Goal: Task Accomplishment & Management: Manage account settings

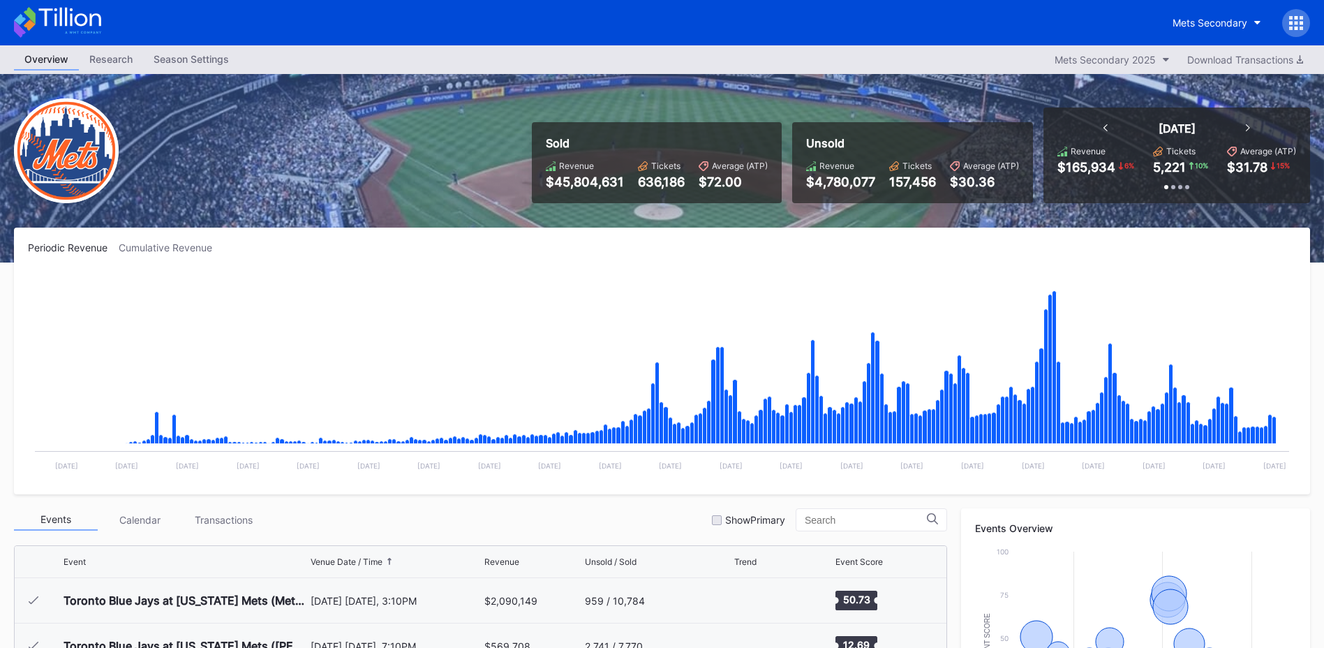
click at [1290, 20] on icon at bounding box center [1296, 23] width 14 height 14
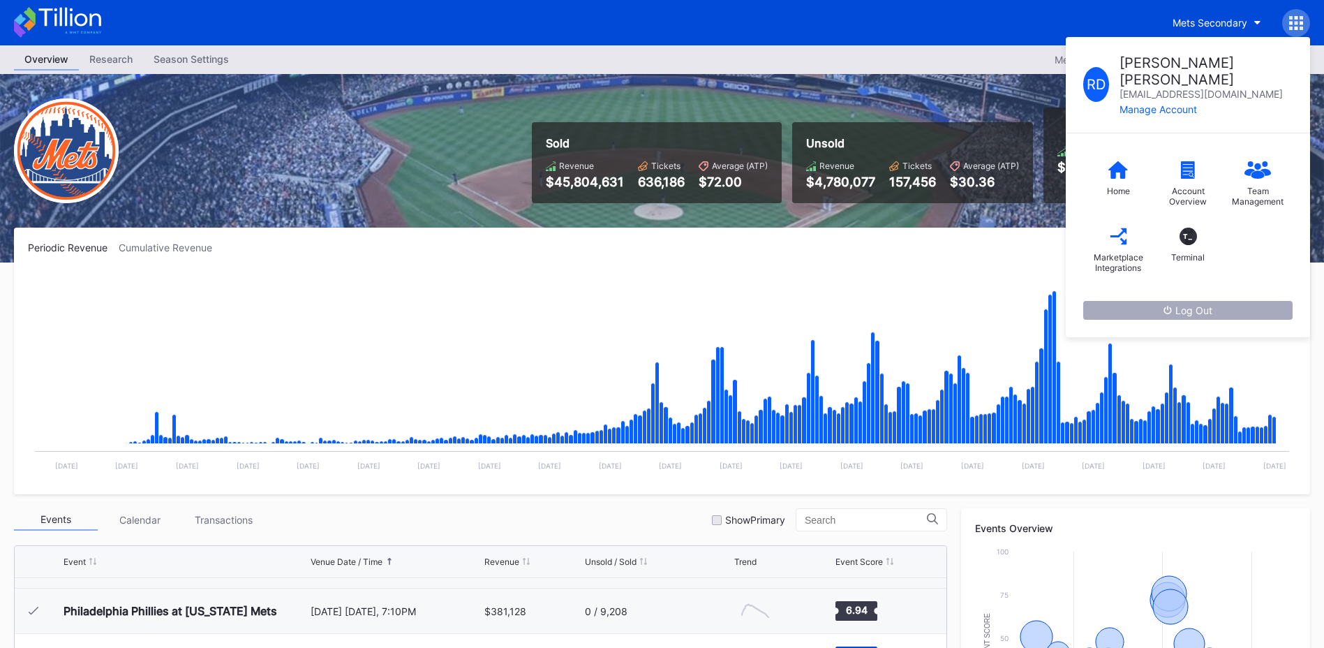
click at [1199, 304] on div "Log Out" at bounding box center [1187, 310] width 49 height 12
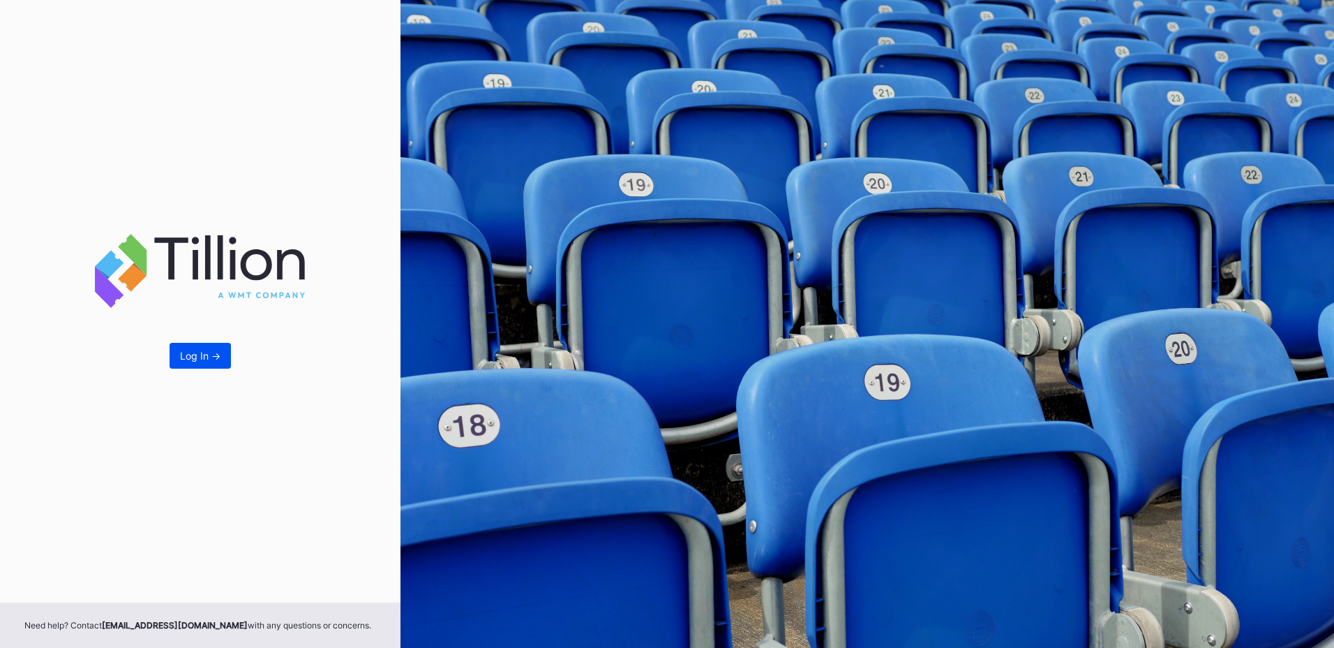
click at [202, 357] on div "Log In ->" at bounding box center [200, 356] width 40 height 12
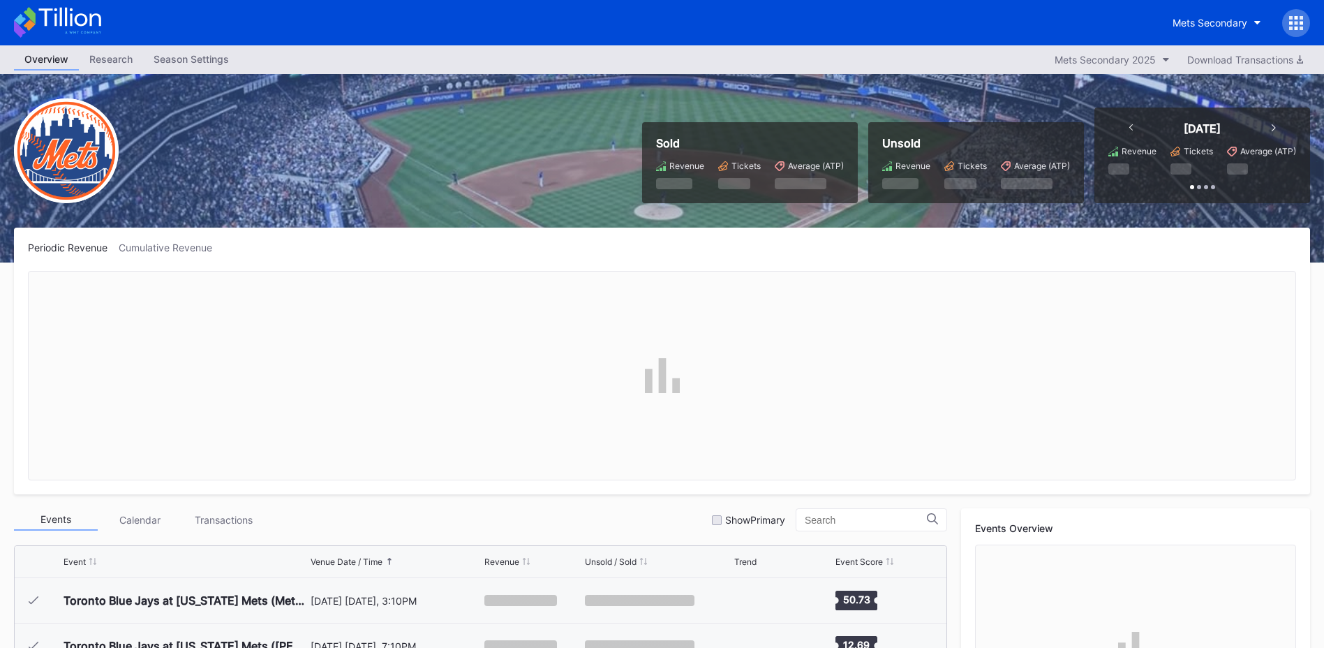
scroll to position [2948, 0]
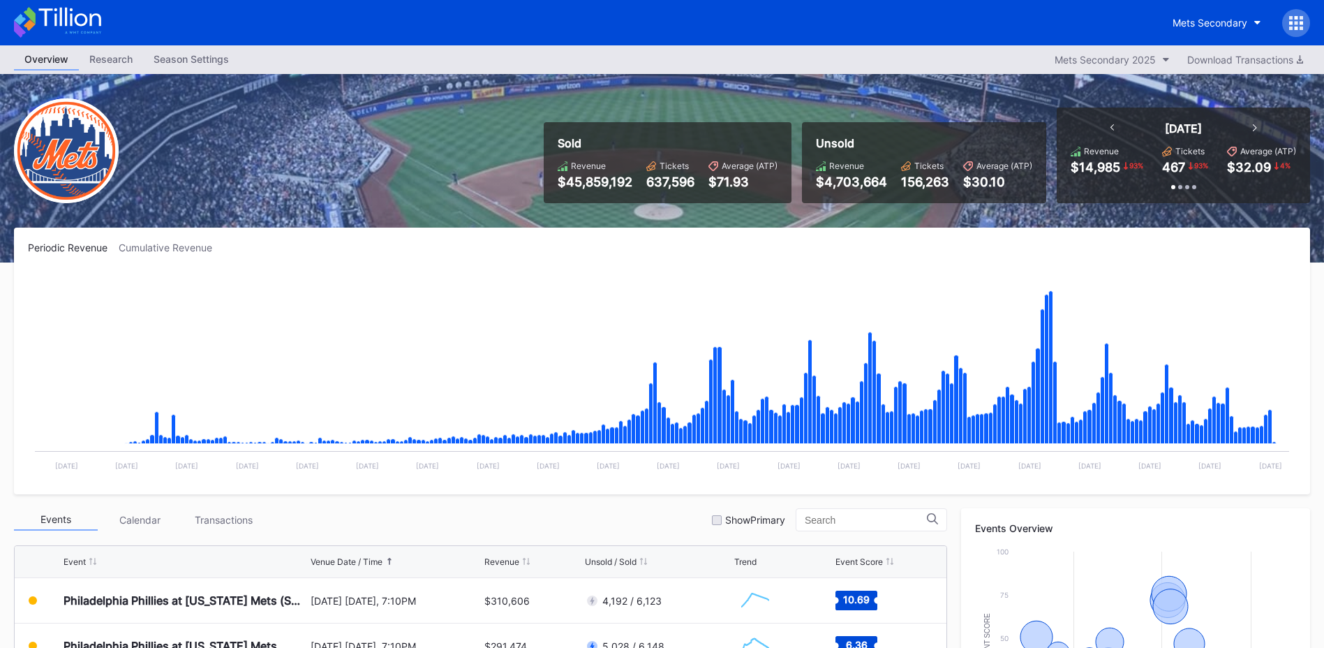
click at [203, 59] on div "Season Settings" at bounding box center [191, 59] width 96 height 20
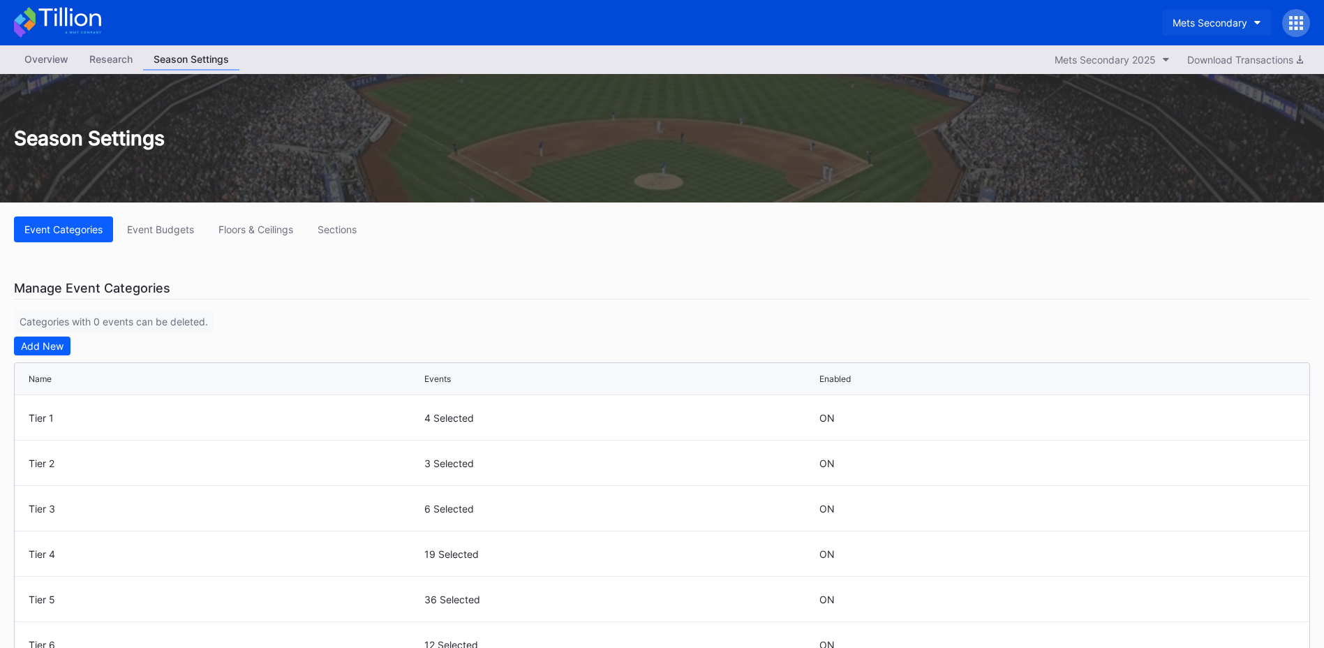
click at [1230, 23] on div "Mets Secondary" at bounding box center [1209, 23] width 75 height 12
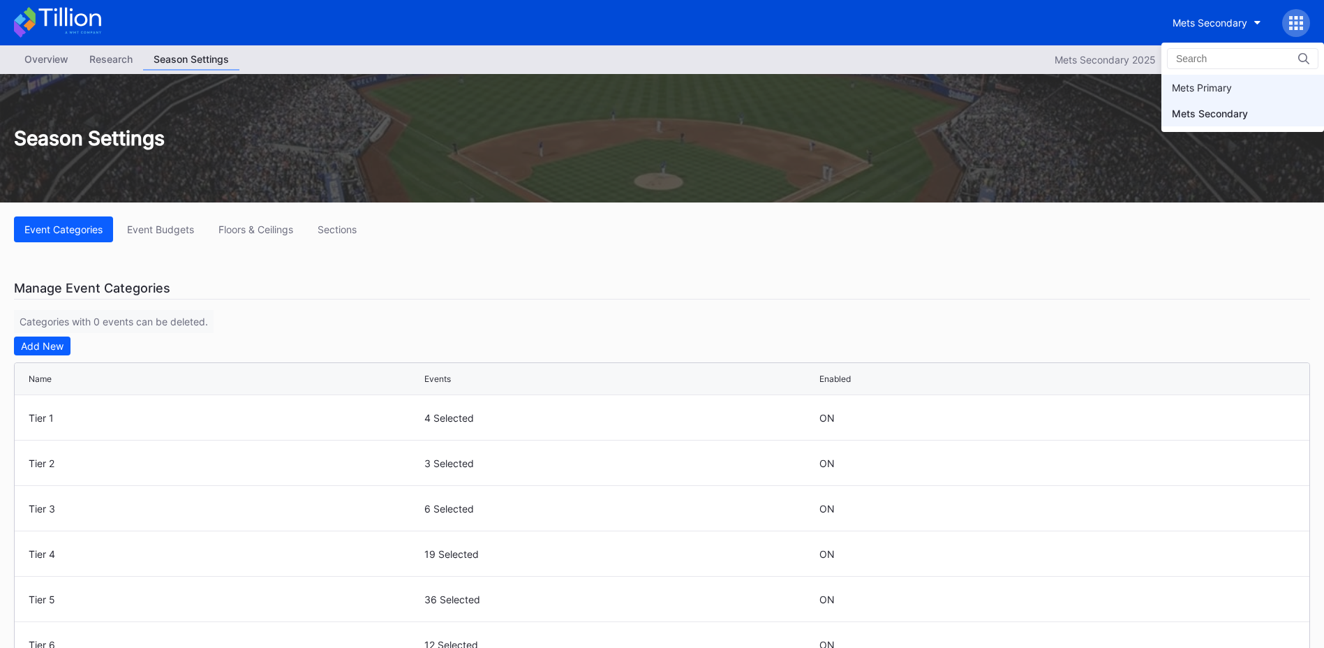
click at [1209, 87] on div "Mets Primary" at bounding box center [1202, 88] width 60 height 12
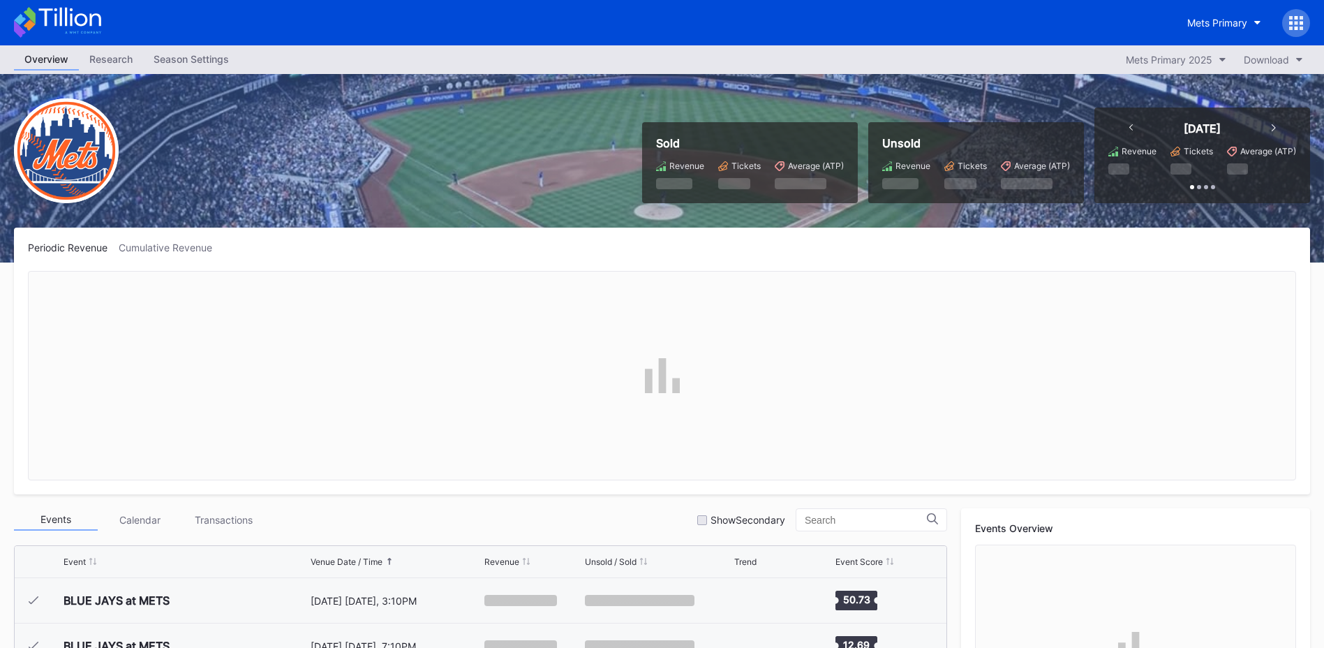
scroll to position [2948, 0]
click at [185, 60] on div "Season Settings" at bounding box center [191, 59] width 96 height 20
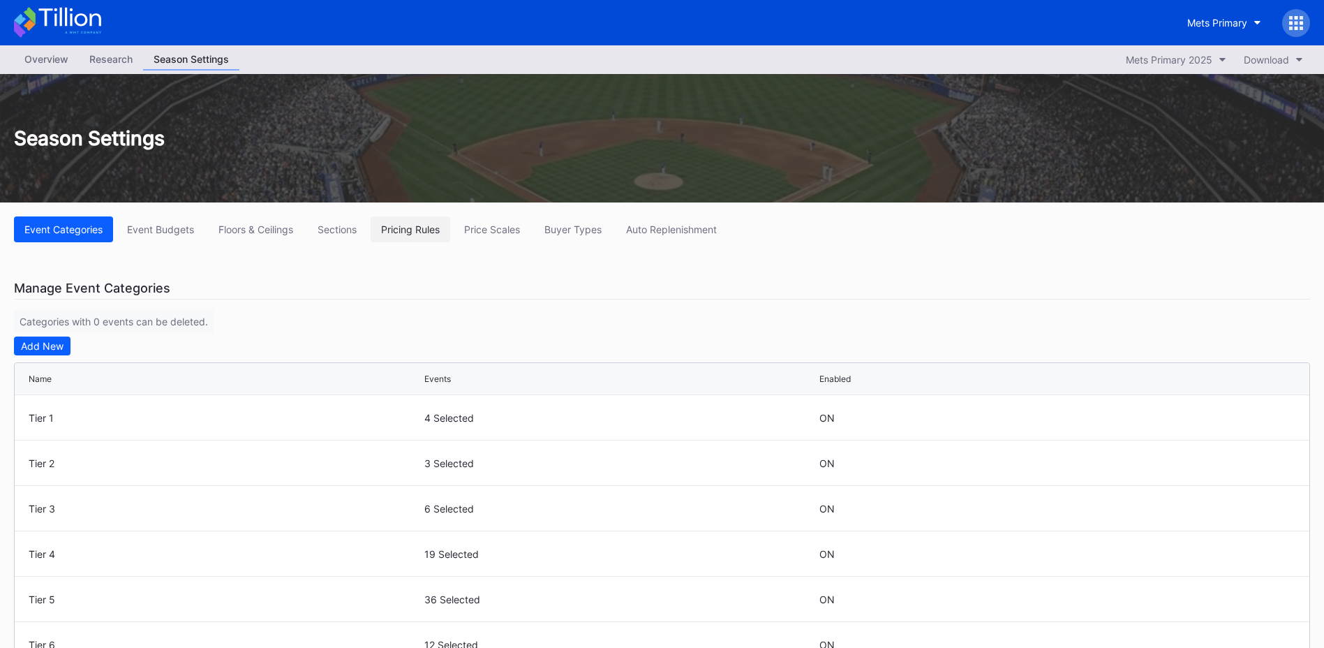
click at [420, 234] on div "Pricing Rules" at bounding box center [410, 229] width 59 height 12
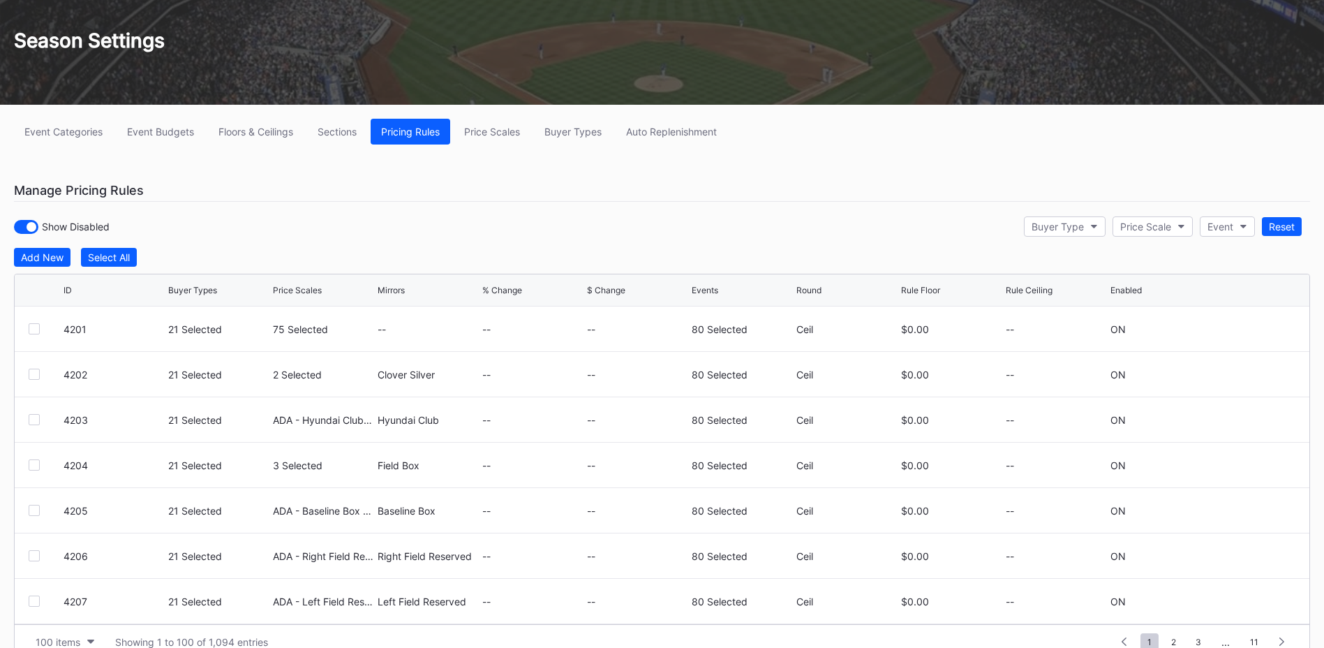
scroll to position [158, 0]
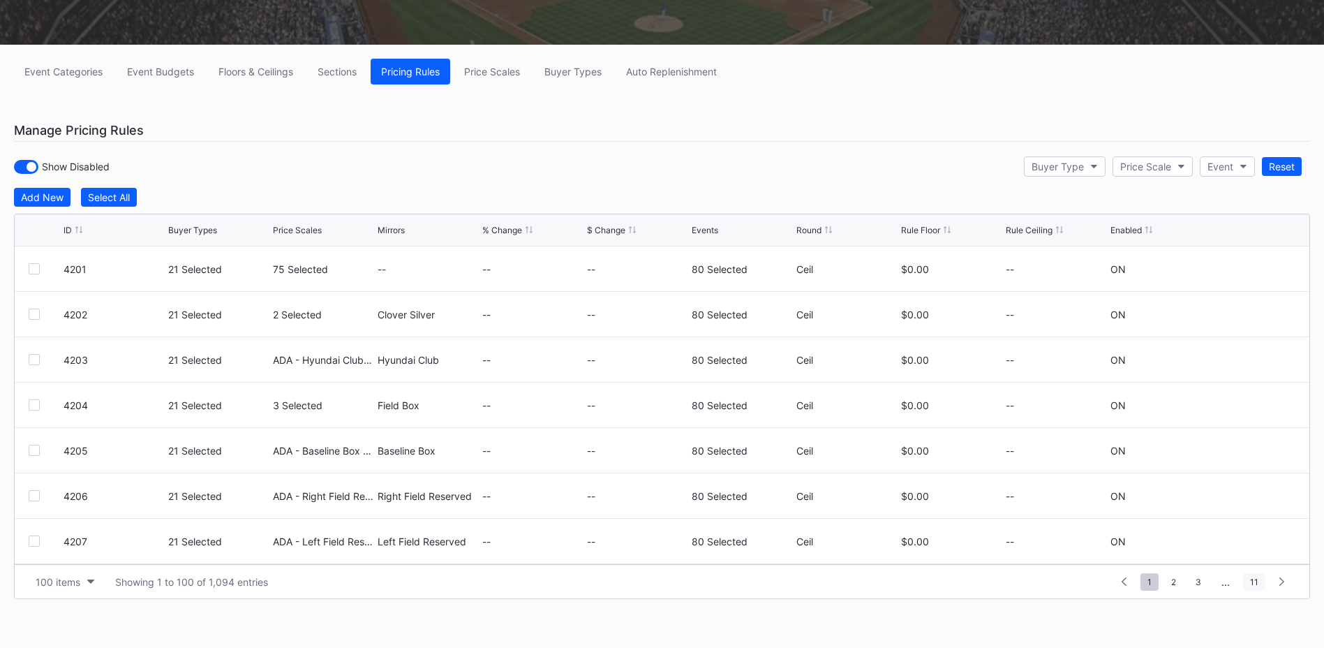
click at [1255, 586] on span "11" at bounding box center [1254, 581] width 22 height 17
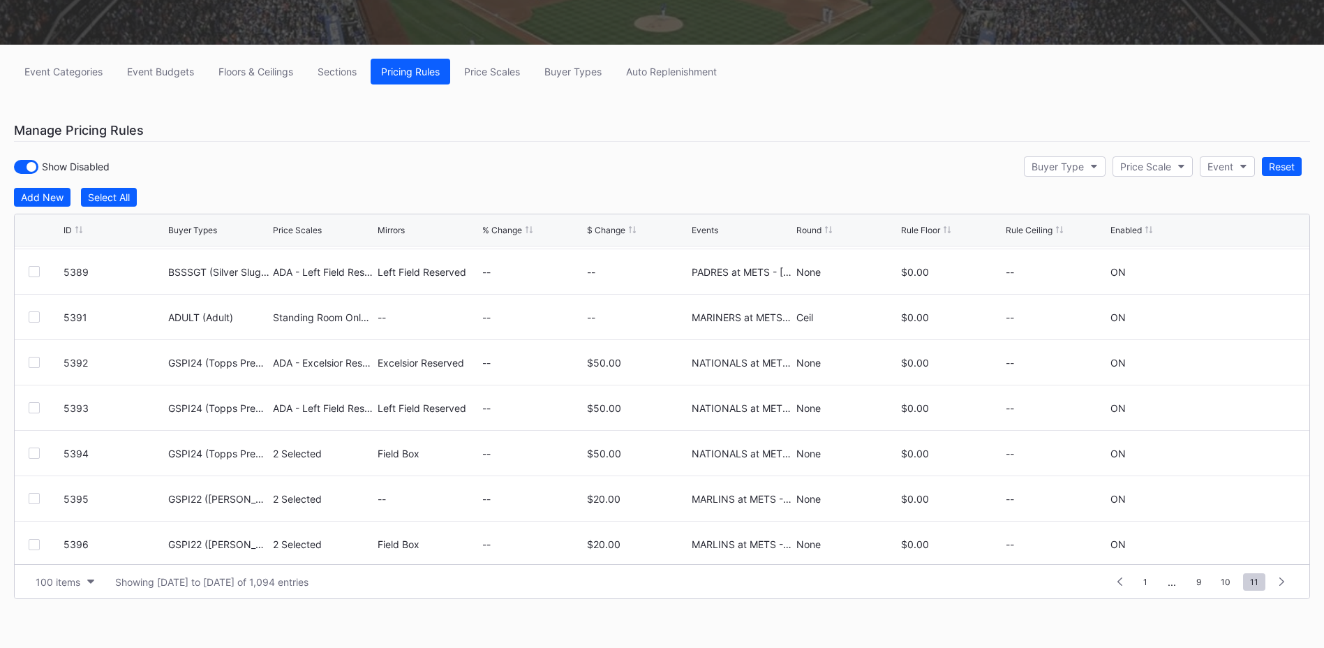
scroll to position [3946, 0]
click at [1238, 494] on icon at bounding box center [1243, 496] width 10 height 10
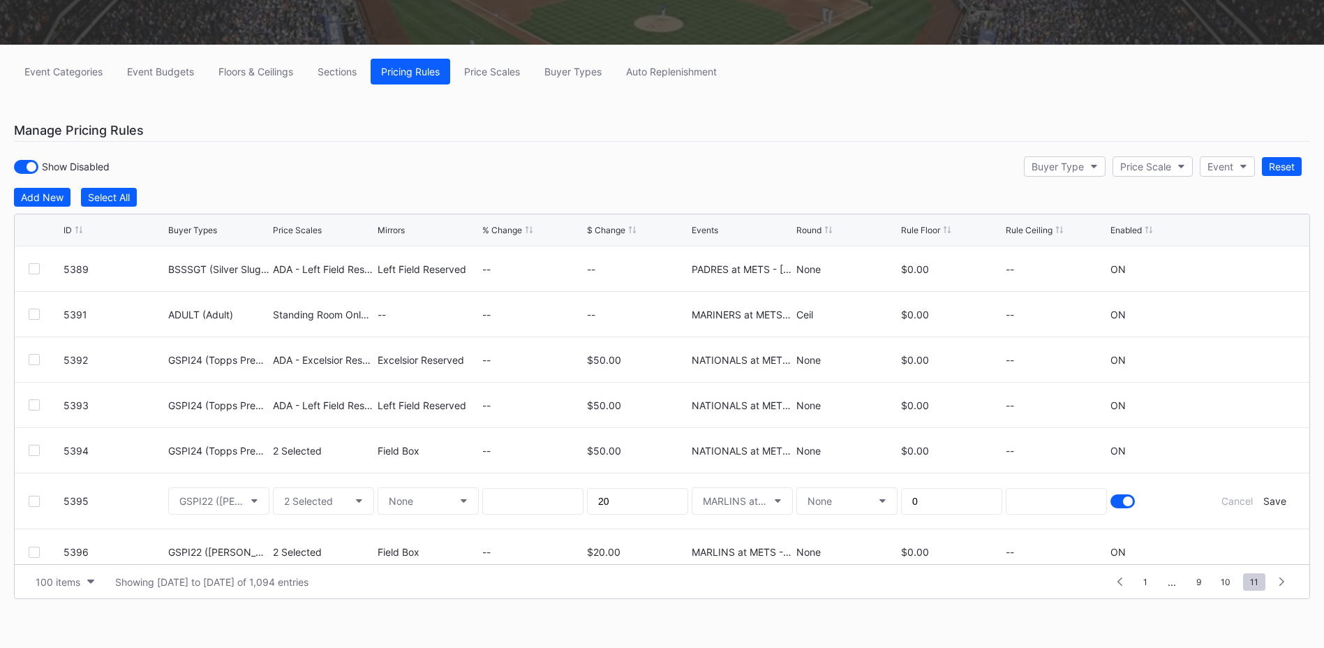
click at [1123, 503] on div at bounding box center [1128, 501] width 10 height 10
click at [1265, 503] on div "Save" at bounding box center [1274, 501] width 23 height 12
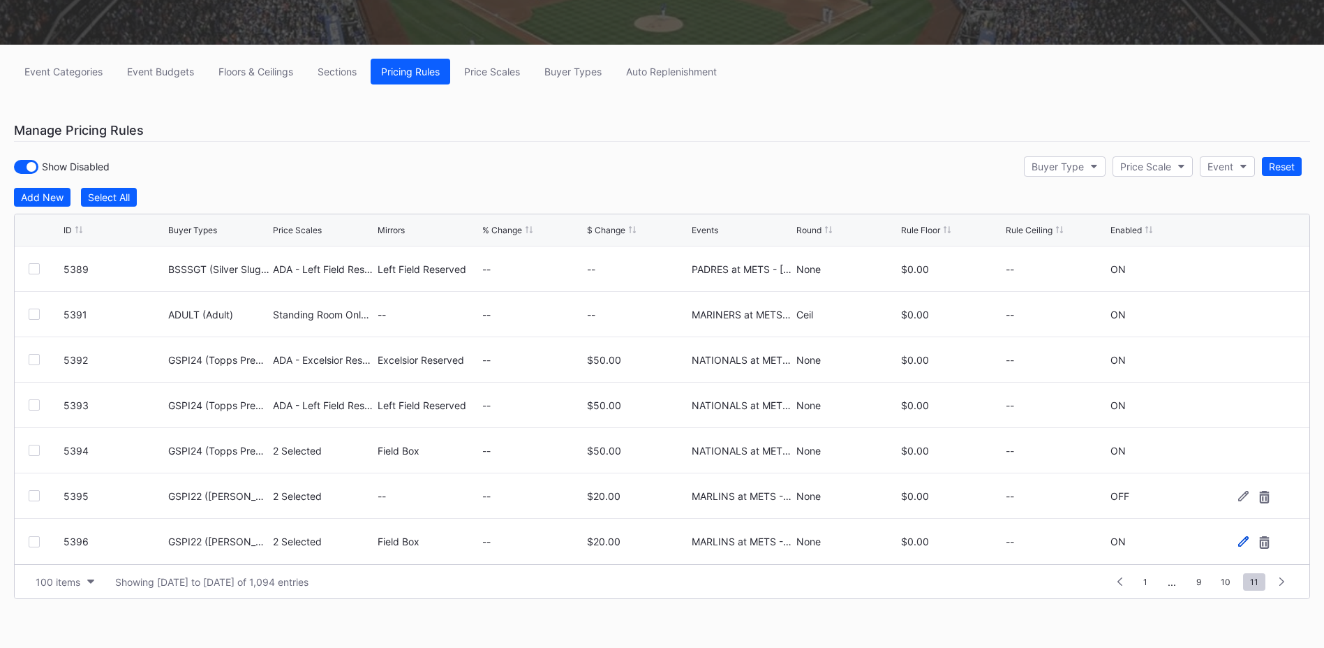
click at [1238, 541] on icon at bounding box center [1243, 541] width 10 height 10
click at [1123, 546] on div at bounding box center [1128, 546] width 10 height 10
click at [1265, 547] on div "Save" at bounding box center [1274, 547] width 23 height 12
click at [1238, 494] on icon at bounding box center [1243, 496] width 10 height 10
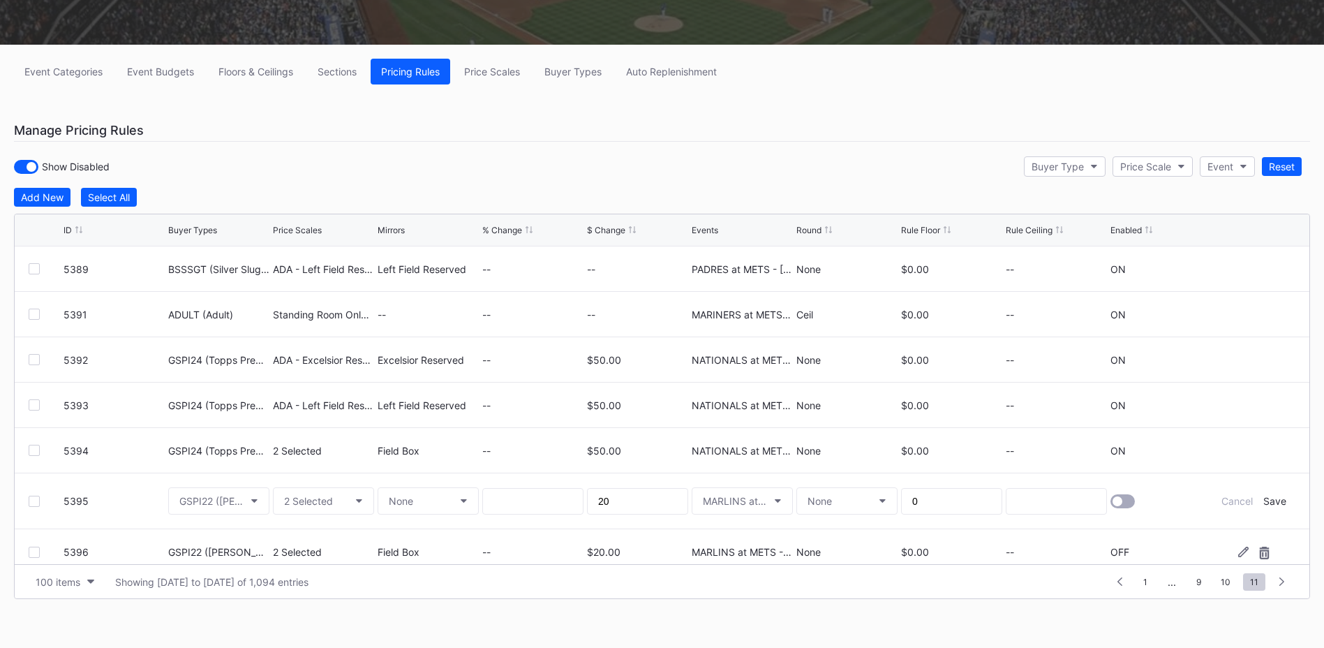
click at [1112, 500] on div at bounding box center [1122, 501] width 24 height 14
click at [1266, 502] on div "Save" at bounding box center [1274, 501] width 23 height 12
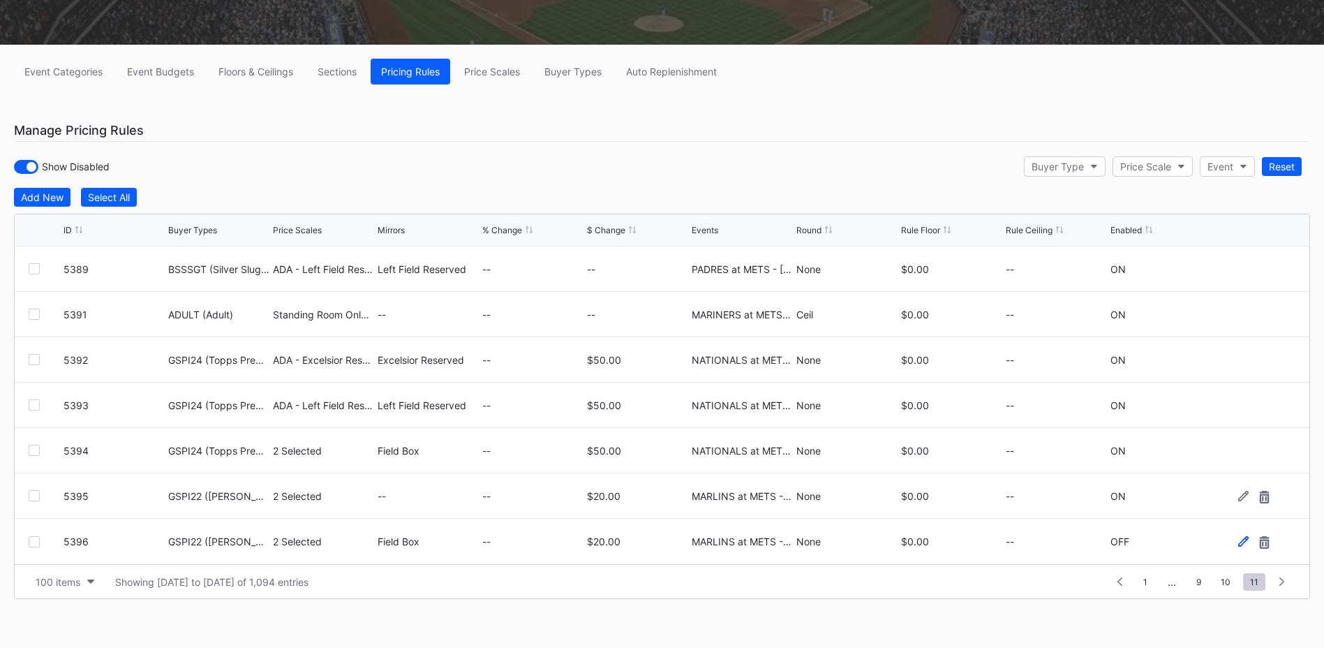
click at [1238, 541] on icon at bounding box center [1243, 541] width 10 height 10
click at [1116, 545] on div at bounding box center [1122, 546] width 24 height 14
click at [1271, 548] on div "Save" at bounding box center [1274, 547] width 23 height 12
